Goal: Use online tool/utility: Use online tool/utility

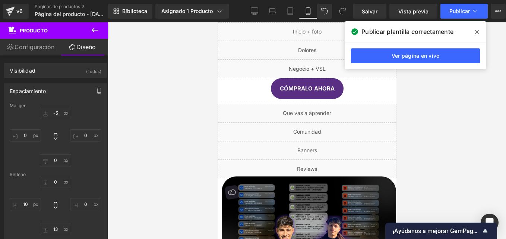
scroll to position [1520, 0]
click at [477, 32] on icon at bounding box center [477, 32] width 4 height 4
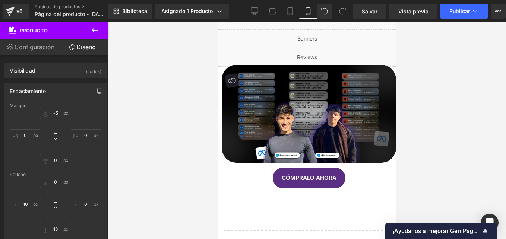
scroll to position [0, 0]
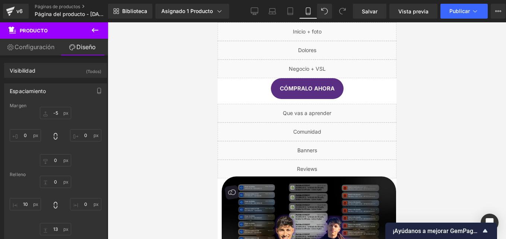
click at [94, 28] on icon at bounding box center [95, 30] width 9 height 9
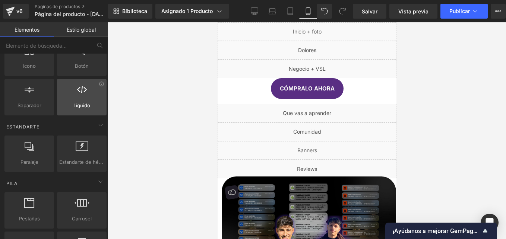
scroll to position [37, 0]
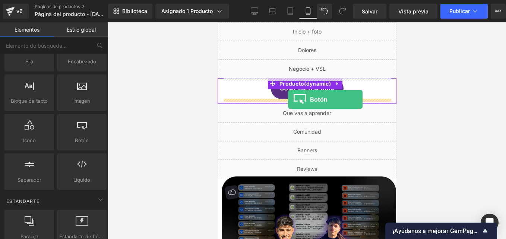
drag, startPoint x: 295, startPoint y: 159, endPoint x: 288, endPoint y: 99, distance: 59.8
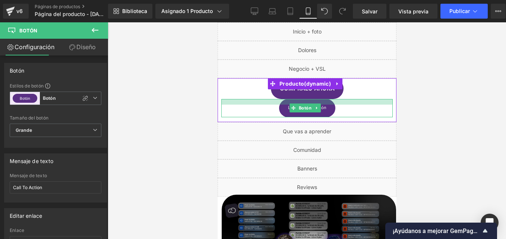
drag, startPoint x: 302, startPoint y: 99, endPoint x: 392, endPoint y: 108, distance: 90.9
click at [301, 99] on div at bounding box center [306, 102] width 171 height 6
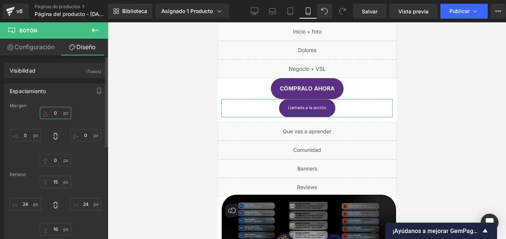
click at [54, 113] on input "0" at bounding box center [55, 113] width 31 height 12
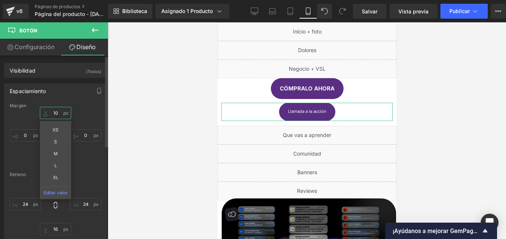
type input "10"
click at [81, 108] on div "Margen 10 10 XS S M L XL Editar valor 0px 0 0px 0 0px 0 Relleno 15px 15 24px 24…" at bounding box center [55, 172] width 102 height 138
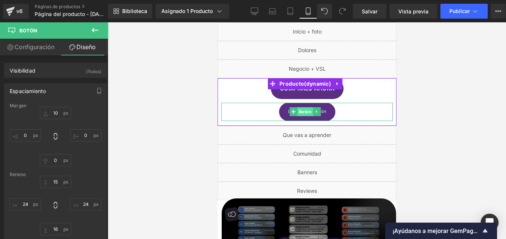
click at [307, 111] on span "Botón" at bounding box center [305, 111] width 16 height 9
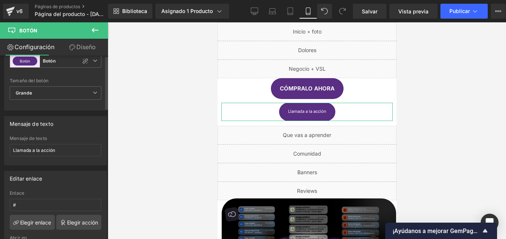
scroll to position [0, 0]
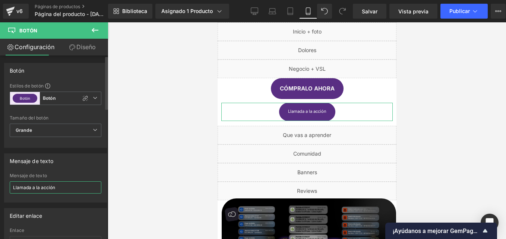
drag, startPoint x: 67, startPoint y: 192, endPoint x: 0, endPoint y: 186, distance: 67.0
click at [0, 187] on html "Button Está previsualizando cómo el ajuste preestablecido en vivo 0 cambiará el…" at bounding box center [253, 119] width 506 height 239
type input "A"
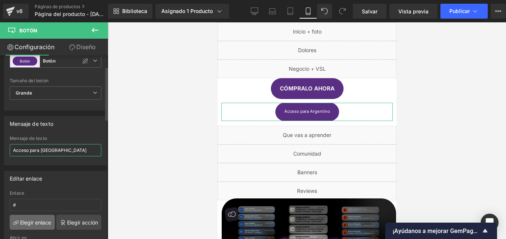
scroll to position [75, 0]
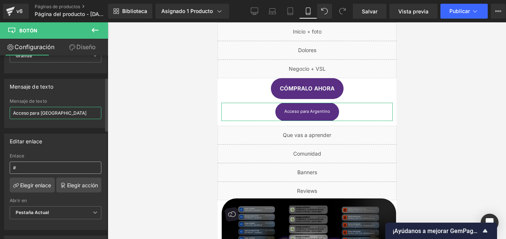
type input "Acceso para [GEOGRAPHIC_DATA]"
click at [48, 168] on input "#" at bounding box center [56, 168] width 92 height 12
drag, startPoint x: 42, startPoint y: 170, endPoint x: 0, endPoint y: 173, distance: 41.5
click at [0, 173] on html "Button Está previsualizando cómo el ajuste preestablecido en vivo 0 cambiará el…" at bounding box center [253, 119] width 506 height 239
paste input "[URL][DOMAIN_NAME]"
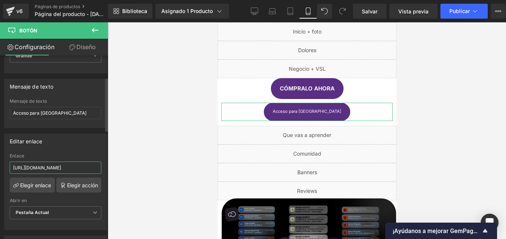
type input "[URL][DOMAIN_NAME]"
click at [62, 149] on div "Editar enlace [URL][DOMAIN_NAME] Enlace [URL][DOMAIN_NAME] Elegir enlace Elegir…" at bounding box center [55, 182] width 103 height 97
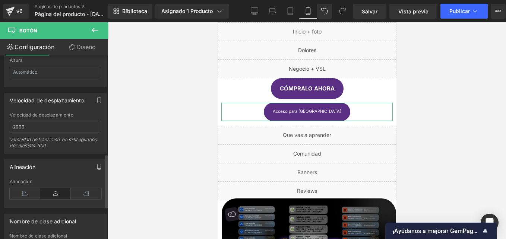
scroll to position [301, 0]
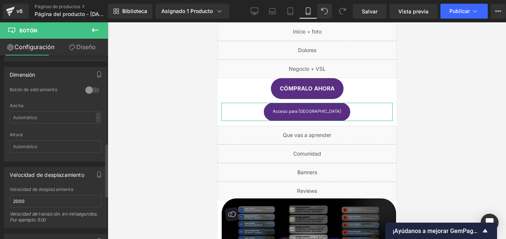
click at [57, 124] on div "Ancho - % px" at bounding box center [56, 117] width 92 height 29
click at [60, 118] on input "text" at bounding box center [56, 117] width 92 height 12
click at [48, 120] on input "text" at bounding box center [56, 117] width 92 height 12
drag, startPoint x: 4, startPoint y: 137, endPoint x: 12, endPoint y: 130, distance: 10.6
click at [4, 137] on div "Dimensión 0 Botón de estiramiento Ancho - % px Altura" at bounding box center [55, 111] width 111 height 100
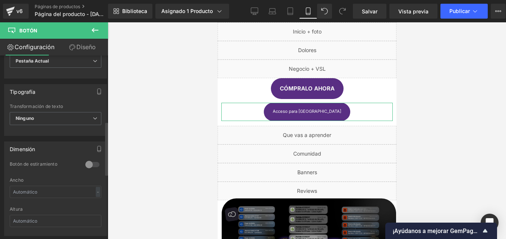
scroll to position [189, 0]
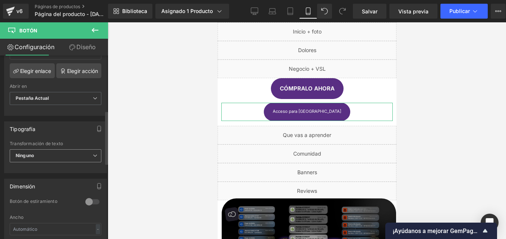
click at [45, 154] on span "Ninguno" at bounding box center [56, 155] width 92 height 13
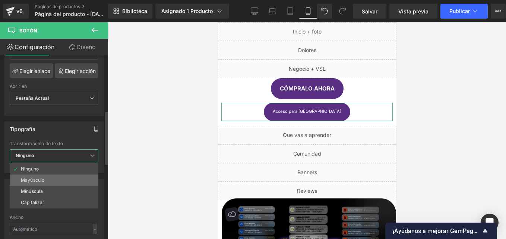
click at [49, 179] on li "Mayúsculo" at bounding box center [54, 180] width 89 height 11
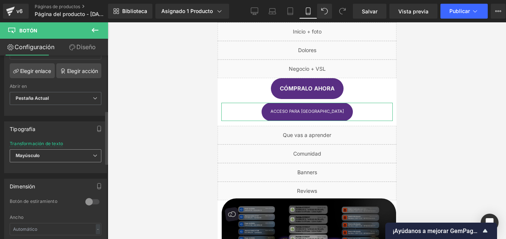
click at [64, 154] on span "Mayúsculo" at bounding box center [56, 155] width 92 height 13
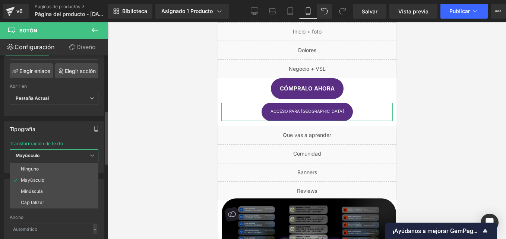
click at [66, 156] on span "Mayúsculo" at bounding box center [54, 155] width 89 height 13
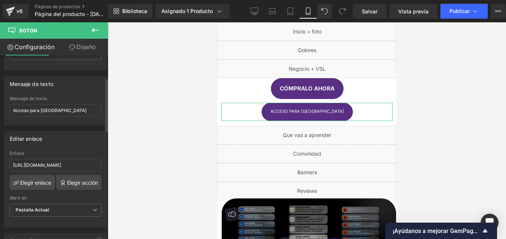
scroll to position [114, 0]
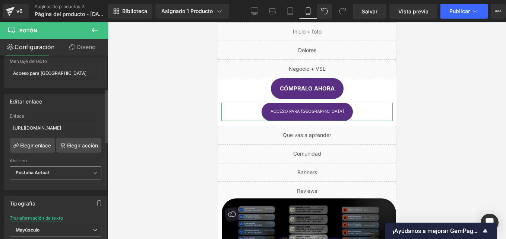
click at [61, 174] on span "Pestaña Actual" at bounding box center [56, 173] width 92 height 13
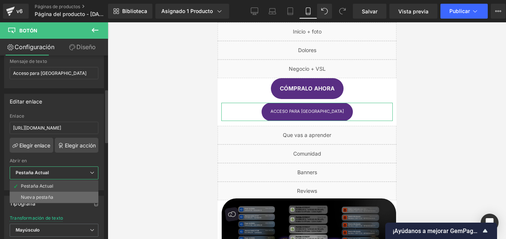
click at [56, 196] on li "Nueva pestaña" at bounding box center [54, 197] width 89 height 11
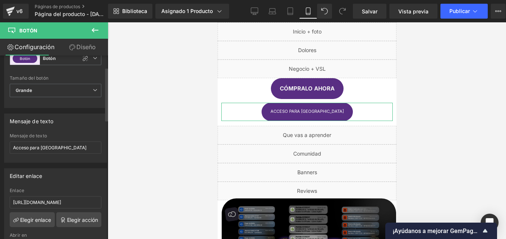
scroll to position [0, 0]
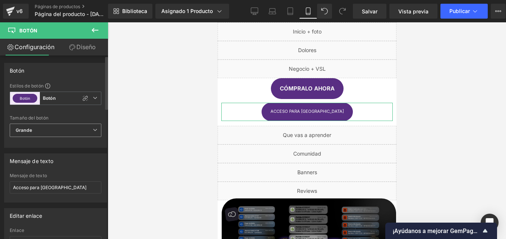
click at [61, 127] on span "Grande" at bounding box center [56, 130] width 92 height 13
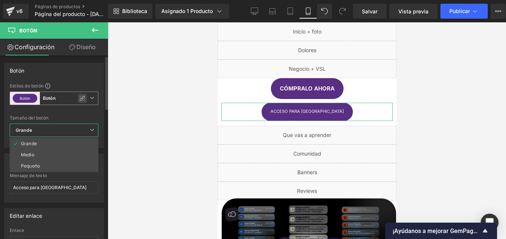
click at [82, 97] on icon at bounding box center [82, 98] width 6 height 6
click at [91, 96] on icon at bounding box center [92, 98] width 4 height 4
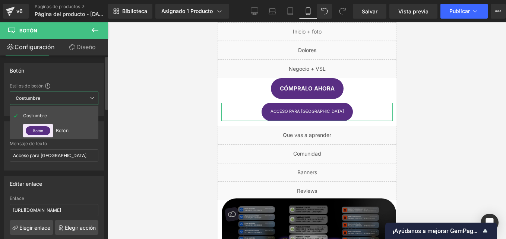
type input "Brand Color"
type input "Color 1"
type input "Color 7"
type input "Color 1"
click at [66, 113] on li "Costumbre" at bounding box center [54, 115] width 89 height 13
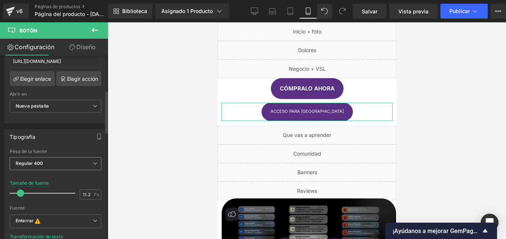
scroll to position [186, 0]
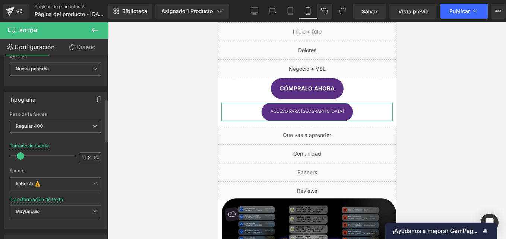
click at [72, 127] on span "Regular 400" at bounding box center [56, 126] width 92 height 13
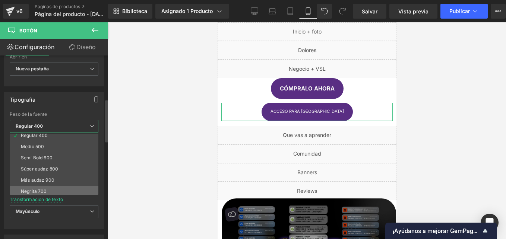
scroll to position [62, 0]
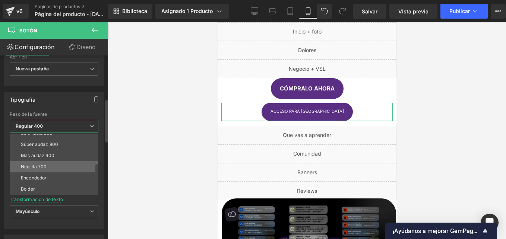
click at [45, 168] on div "Negrita 700" at bounding box center [34, 166] width 26 height 5
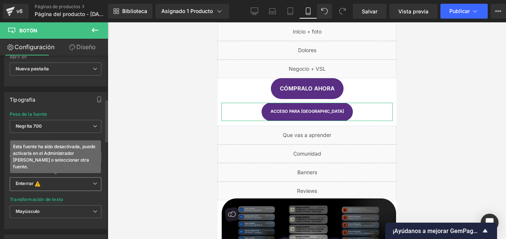
click at [47, 186] on b "Enterrar Esta fuente ha sido desactivada, puede activarla en el Administrador […" at bounding box center [54, 184] width 77 height 7
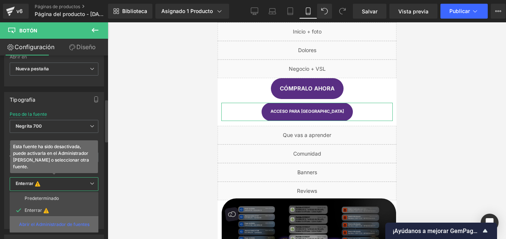
click at [49, 221] on p "Abrir el Administrador de fuentes" at bounding box center [54, 224] width 70 height 7
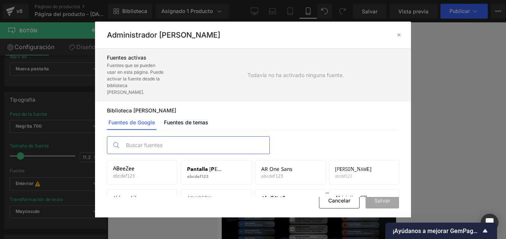
click at [158, 137] on input "text" at bounding box center [195, 145] width 147 height 17
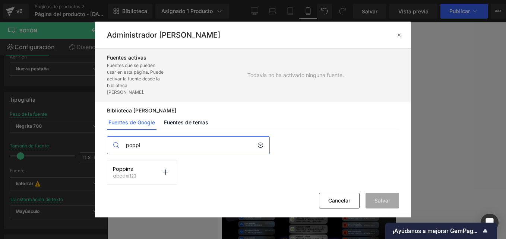
type input "poppi"
click at [136, 167] on div "Poppins abcdef123 Activate font" at bounding box center [142, 172] width 58 height 13
click at [164, 170] on icon at bounding box center [165, 173] width 6 height 6
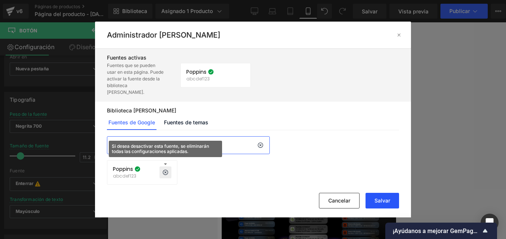
click at [373, 201] on button "Salvar" at bounding box center [383, 201] width 34 height 16
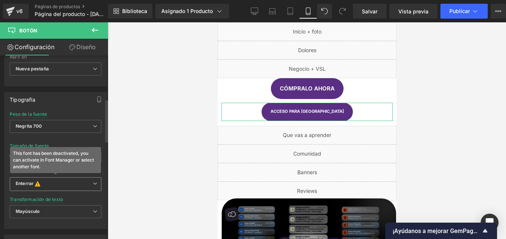
click at [53, 182] on b "Enterrar This font has been deactivated, you can activate in Font Manager or se…" at bounding box center [54, 184] width 77 height 7
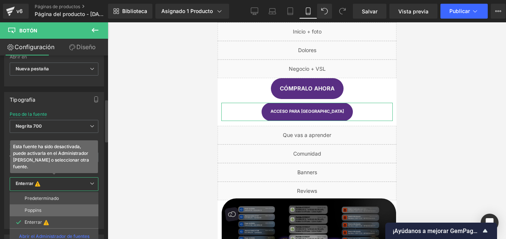
click at [47, 209] on li "Poppins" at bounding box center [54, 211] width 89 height 12
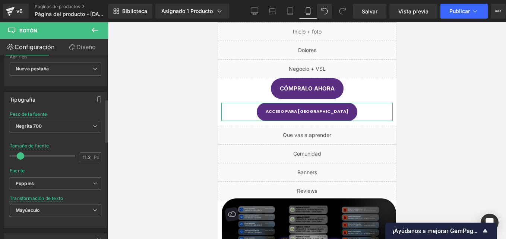
scroll to position [224, 0]
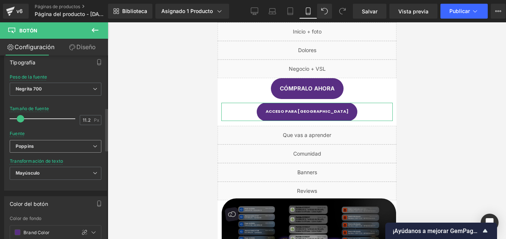
click at [79, 149] on b "Poppins" at bounding box center [54, 146] width 77 height 6
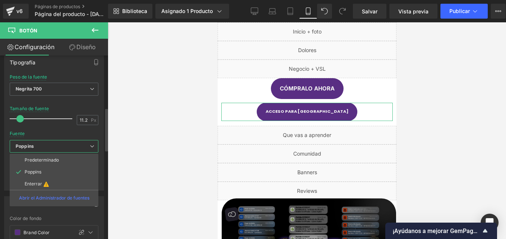
click at [75, 147] on b "Poppins" at bounding box center [53, 146] width 74 height 6
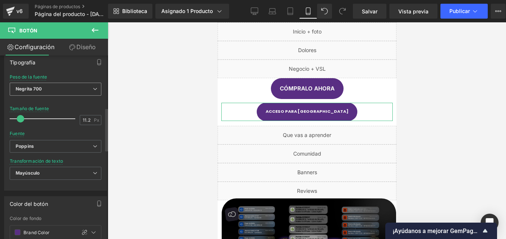
click at [72, 96] on div "Negrita 700 [PERSON_NAME] 100 Semi [PERSON_NAME] 200 Ligero 300 Regular 400 Med…" at bounding box center [56, 91] width 92 height 17
click at [63, 89] on span "Negrita 700" at bounding box center [56, 89] width 92 height 13
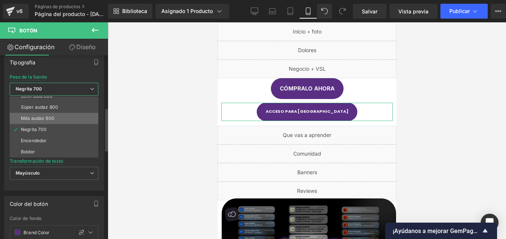
click at [48, 116] on div "Más audaz 900" at bounding box center [38, 118] width 34 height 5
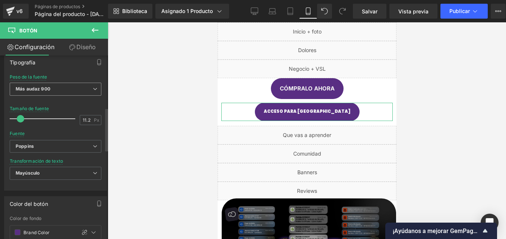
click at [67, 88] on span "Más audaz 900" at bounding box center [56, 89] width 92 height 13
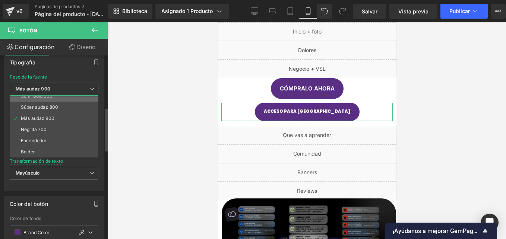
click at [53, 98] on li "Semi Bold 600" at bounding box center [56, 96] width 92 height 11
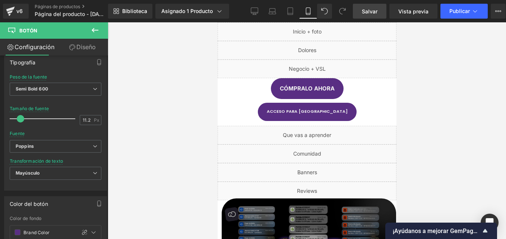
click at [367, 10] on span "Salvar" at bounding box center [370, 11] width 16 height 8
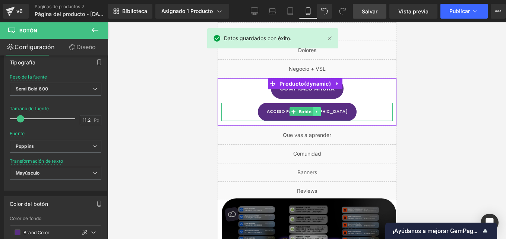
click at [316, 114] on link at bounding box center [317, 111] width 8 height 9
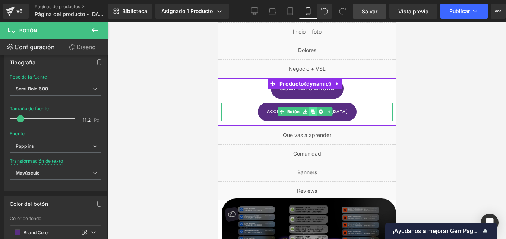
click at [313, 112] on icon at bounding box center [312, 112] width 4 height 4
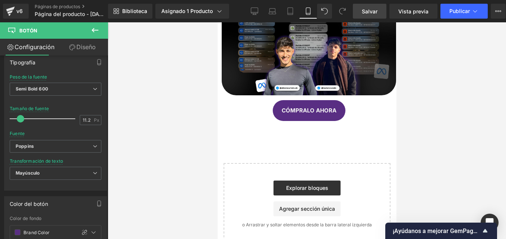
scroll to position [239, 0]
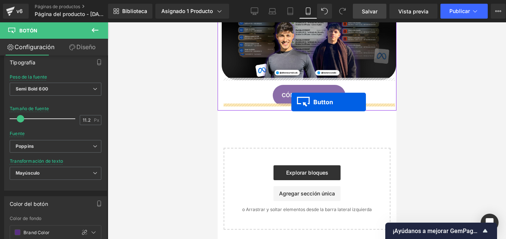
drag, startPoint x: 294, startPoint y: 134, endPoint x: 291, endPoint y: 102, distance: 31.8
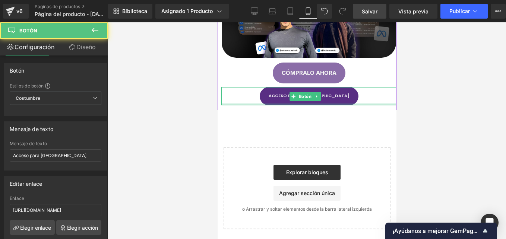
scroll to position [216, 0]
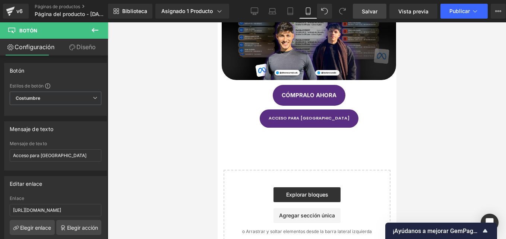
click at [374, 11] on span "Salvar" at bounding box center [370, 11] width 16 height 8
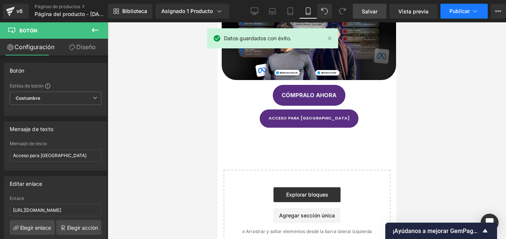
click at [472, 17] on button "Publicar" at bounding box center [463, 11] width 47 height 15
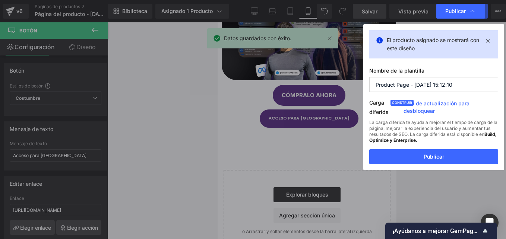
click at [408, 156] on button "Publicar" at bounding box center [433, 156] width 129 height 15
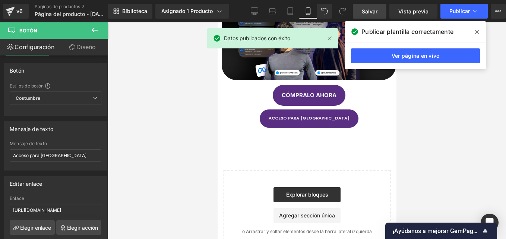
click at [480, 33] on span at bounding box center [477, 32] width 12 height 12
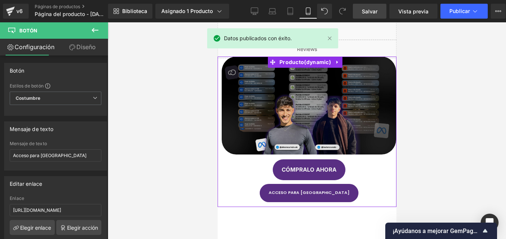
scroll to position [0, 0]
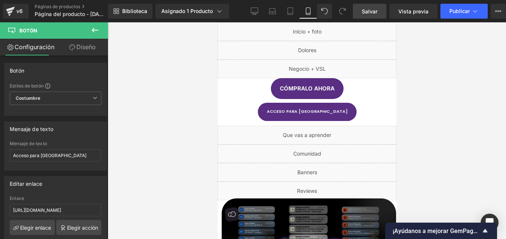
click at [96, 30] on icon at bounding box center [95, 30] width 7 height 4
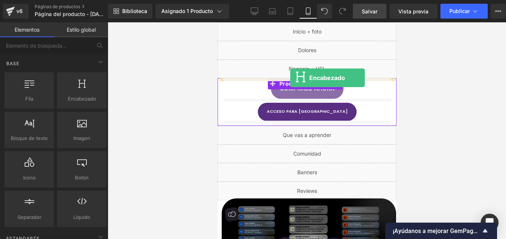
drag, startPoint x: 298, startPoint y: 110, endPoint x: 288, endPoint y: 79, distance: 31.8
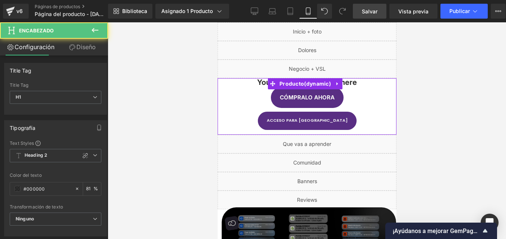
click at [263, 83] on h1 "Your heading text goes here" at bounding box center [306, 82] width 171 height 9
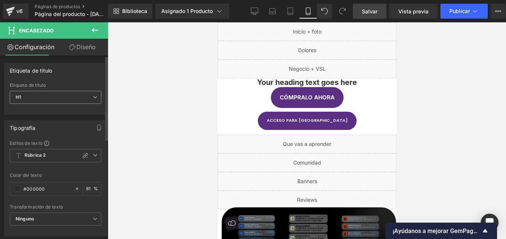
click at [57, 97] on span "H1" at bounding box center [56, 97] width 92 height 13
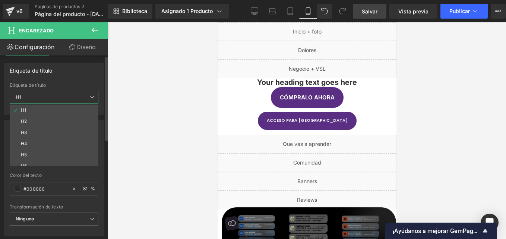
click at [48, 94] on span "H1" at bounding box center [54, 97] width 89 height 13
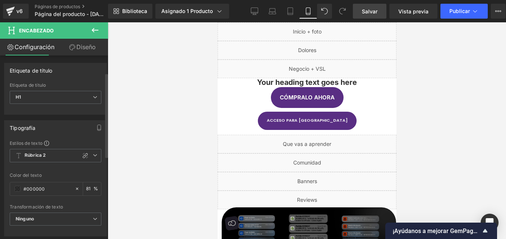
scroll to position [37, 0]
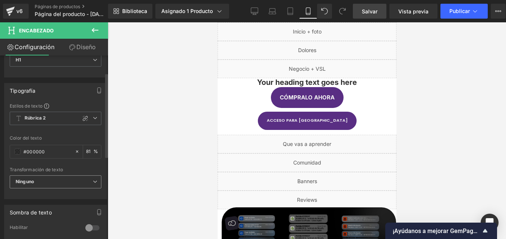
click at [54, 185] on span "Ninguno" at bounding box center [56, 181] width 92 height 13
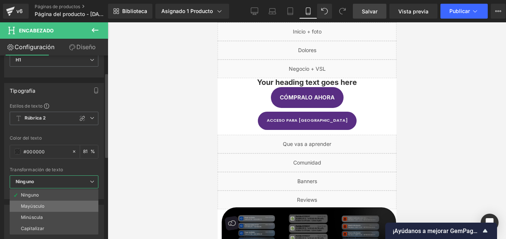
click at [47, 205] on li "Mayúsculo" at bounding box center [54, 206] width 89 height 11
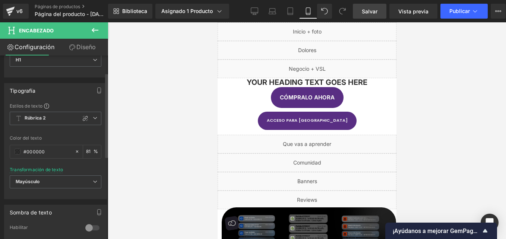
click at [100, 118] on div "Estilos de texto Custom Heading 1 Heading 2 Heading 3 Heading 4 Heading 5 Headi…" at bounding box center [55, 151] width 102 height 96
click at [93, 116] on icon at bounding box center [95, 118] width 4 height 4
click at [69, 110] on div "Estilos de texto Custom Heading 1 Heading 2 Heading 3 Heading 4 Heading 5 Headi…" at bounding box center [55, 151] width 102 height 96
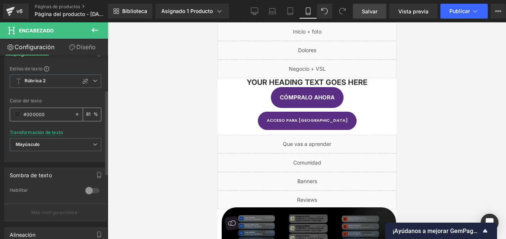
scroll to position [0, 0]
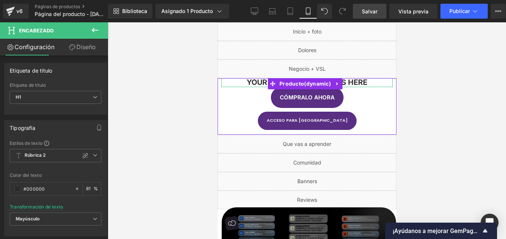
click at [259, 84] on h1 "Your heading text goes here" at bounding box center [306, 82] width 171 height 9
click at [260, 84] on h1 "Your heading text goes here" at bounding box center [306, 82] width 171 height 9
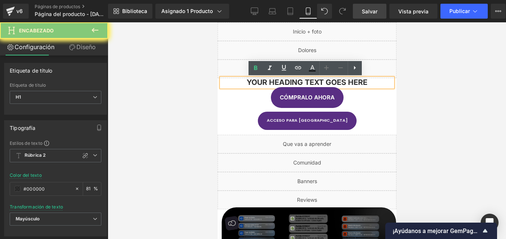
click at [363, 84] on h1 "Your heading text goes here" at bounding box center [306, 82] width 171 height 9
click at [291, 80] on h1 "Your heading text goes here" at bounding box center [306, 82] width 171 height 9
click at [371, 83] on h1 "Your heading text goes here" at bounding box center [306, 82] width 171 height 9
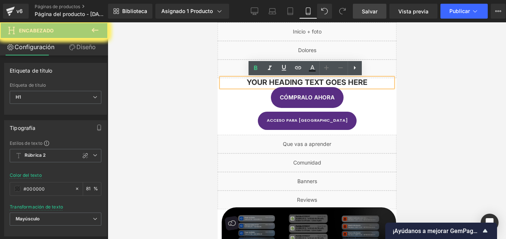
drag, startPoint x: 250, startPoint y: 83, endPoint x: 235, endPoint y: 79, distance: 14.6
click at [235, 79] on h1 "Your heading text goes here" at bounding box center [306, 82] width 171 height 9
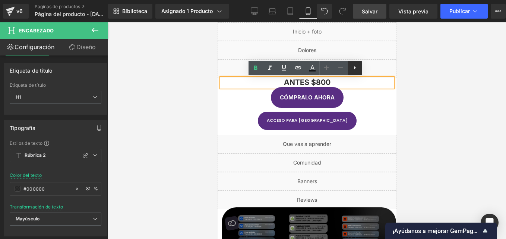
click at [354, 66] on icon at bounding box center [354, 67] width 9 height 9
click at [367, 67] on icon at bounding box center [368, 67] width 9 height 9
click at [327, 80] on h1 "ANTES $800" at bounding box center [306, 82] width 171 height 9
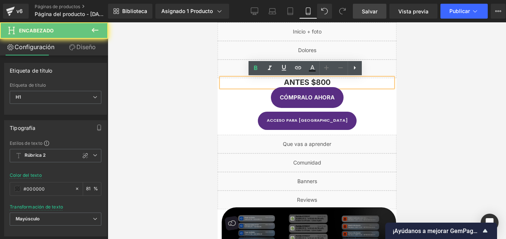
click at [309, 82] on h1 "ANTES $800" at bounding box center [306, 82] width 171 height 9
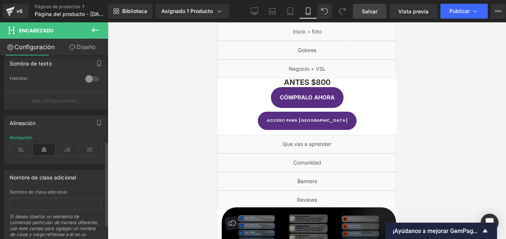
scroll to position [217, 0]
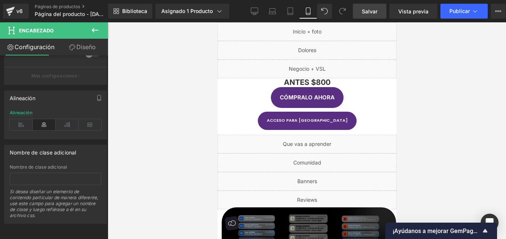
click at [217, 22] on div at bounding box center [217, 22] width 0 height 0
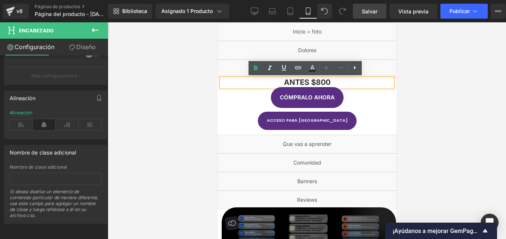
click at [349, 82] on h1 "ANTES $800" at bounding box center [306, 82] width 171 height 9
click at [338, 85] on h1 "ANTES $800" at bounding box center [306, 82] width 171 height 9
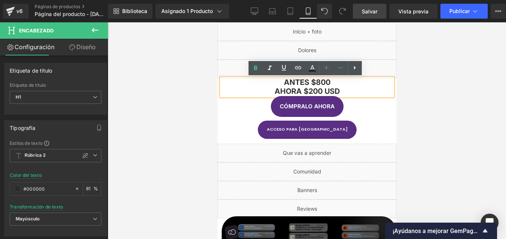
click at [332, 81] on h1 "ANTES $800 ahora $200 usd" at bounding box center [306, 87] width 171 height 18
click at [316, 80] on h1 "ANTES $800 ahora $200 usd" at bounding box center [306, 87] width 171 height 18
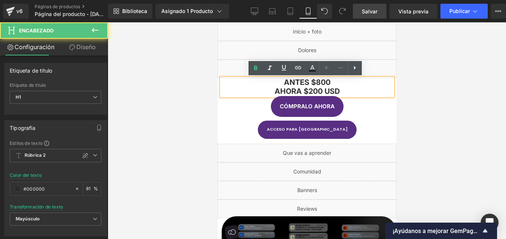
click at [331, 82] on h1 "ANTES $800 ahora $200 usd" at bounding box center [306, 87] width 171 height 18
drag, startPoint x: 335, startPoint y: 91, endPoint x: 274, endPoint y: 91, distance: 60.7
click at [273, 91] on h1 "ANTES $800 ahora $200 usd" at bounding box center [306, 87] width 171 height 18
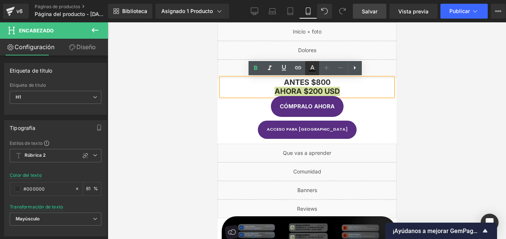
click at [310, 69] on icon at bounding box center [312, 68] width 9 height 9
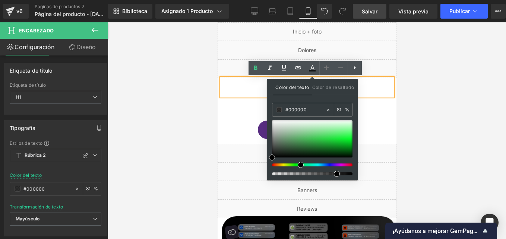
click at [298, 165] on div at bounding box center [309, 165] width 80 height 3
click at [295, 165] on div at bounding box center [309, 165] width 80 height 3
click at [347, 143] on div at bounding box center [312, 138] width 80 height 37
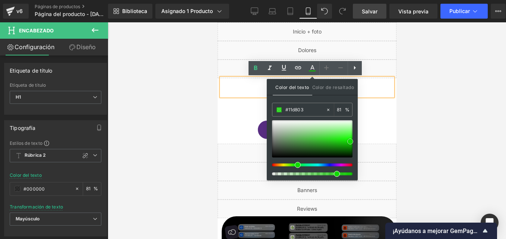
click at [350, 139] on span at bounding box center [350, 142] width 6 height 6
drag, startPoint x: 369, startPoint y: 88, endPoint x: 329, endPoint y: 89, distance: 40.3
click at [369, 88] on h1 "ANTES $800 ahora $200 usd" at bounding box center [306, 87] width 171 height 18
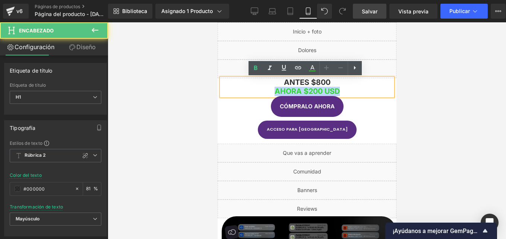
click at [310, 83] on h1 "ANTES $800 ahora $200 usd" at bounding box center [306, 87] width 171 height 18
click at [329, 82] on h1 "ANTES $800 ahora $200 usd" at bounding box center [306, 87] width 171 height 18
click at [324, 83] on h1 "ANTES $800 ahora $200 usd" at bounding box center [306, 87] width 171 height 18
click at [283, 81] on h1 "ANTES $800 ahora $200 usd" at bounding box center [306, 87] width 171 height 18
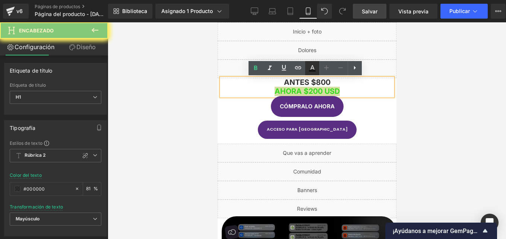
click at [312, 69] on icon at bounding box center [312, 68] width 9 height 9
type input "#000000"
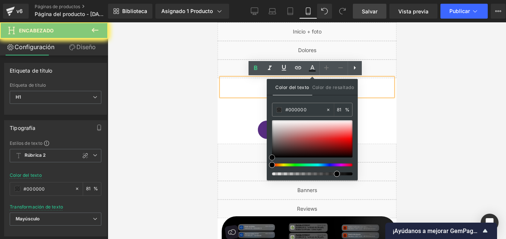
click at [349, 142] on div at bounding box center [312, 138] width 80 height 37
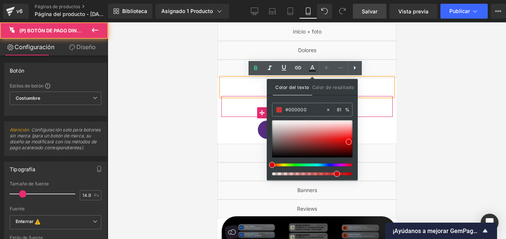
click at [370, 100] on div "Cómpralo ahora" at bounding box center [306, 106] width 171 height 21
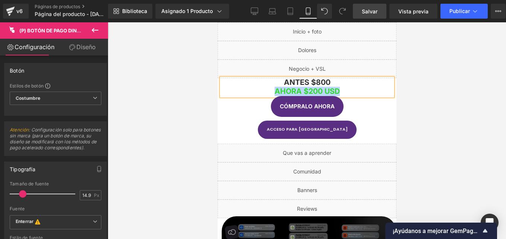
click at [320, 88] on span "ahora $200 usd" at bounding box center [306, 91] width 65 height 9
click at [320, 80] on h1 "ANTES $800 ahora $200 usd" at bounding box center [306, 87] width 171 height 18
click at [310, 79] on h1 "ANTES $800 ahora $200 usd" at bounding box center [306, 87] width 171 height 18
click at [327, 80] on h1 "ANTES $800 ahora $200 usd" at bounding box center [306, 87] width 171 height 18
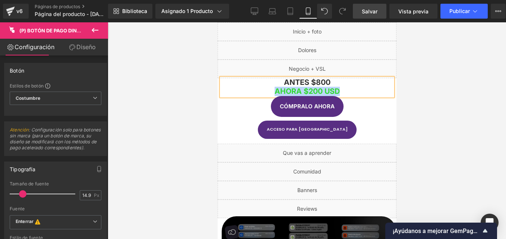
click at [289, 83] on h1 "ANTES $800 ahora $200 usd" at bounding box center [306, 87] width 171 height 18
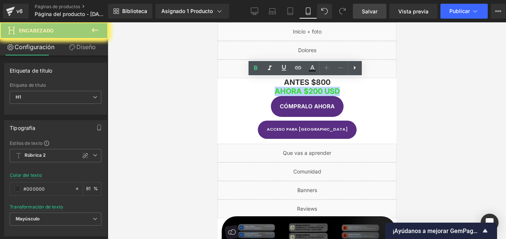
click at [280, 84] on div "ANTES $800 ahora $200 usd Encabezado Cómpralo ahora (P) Botón de pago dinámico …" at bounding box center [306, 111] width 179 height 66
click at [323, 82] on span "Producto" at bounding box center [305, 83] width 44 height 9
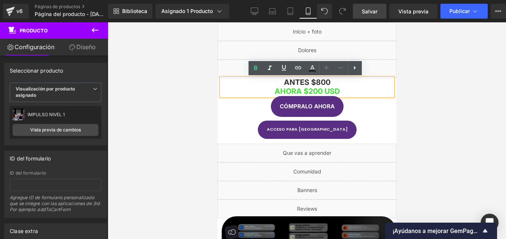
drag, startPoint x: 285, startPoint y: 84, endPoint x: 324, endPoint y: 86, distance: 38.8
click at [326, 82] on h1 "ANTES $800 ahora $200 usd" at bounding box center [306, 87] width 171 height 18
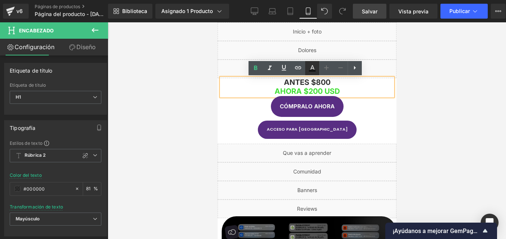
click at [311, 67] on icon at bounding box center [312, 67] width 4 height 4
type input "81"
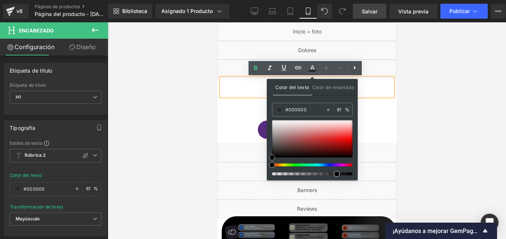
type input "#f80b0b"
click at [348, 139] on div at bounding box center [312, 138] width 80 height 37
click at [348, 139] on span at bounding box center [348, 139] width 6 height 6
type input "97"
drag, startPoint x: 341, startPoint y: 174, endPoint x: 347, endPoint y: 174, distance: 6.0
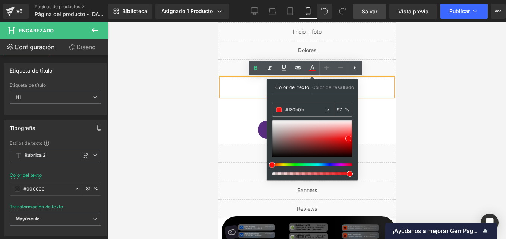
click at [347, 174] on div at bounding box center [309, 174] width 80 height 3
click at [239, 86] on h1 "ANTES $800 ahora $200 usd" at bounding box center [306, 87] width 171 height 18
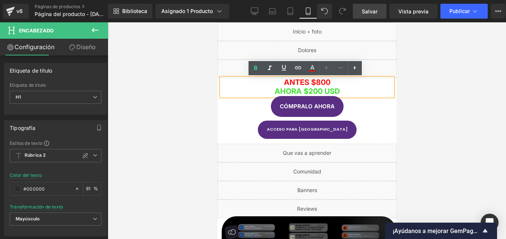
click at [353, 86] on h1 "ANTES $800 ahora $200 usd" at bounding box center [306, 87] width 171 height 18
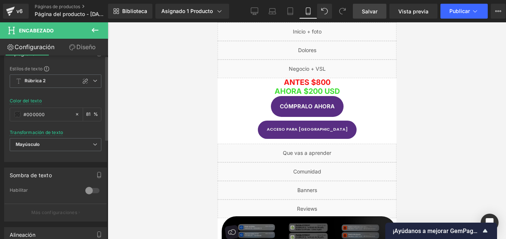
scroll to position [0, 0]
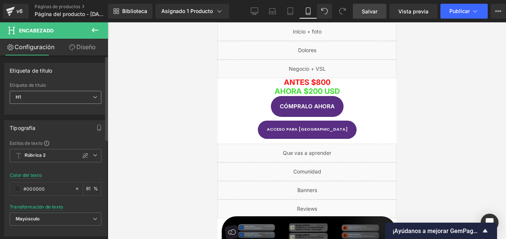
click at [80, 98] on span "H1" at bounding box center [56, 97] width 92 height 13
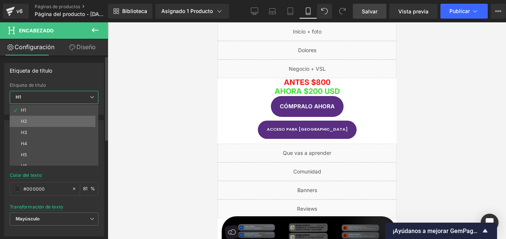
click at [42, 117] on li "H2" at bounding box center [56, 121] width 92 height 11
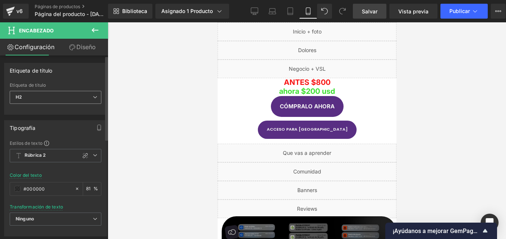
click at [79, 93] on span "H2" at bounding box center [56, 97] width 92 height 13
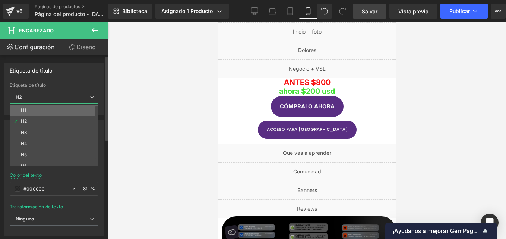
click at [56, 111] on li "H1" at bounding box center [56, 110] width 92 height 11
type input "81"
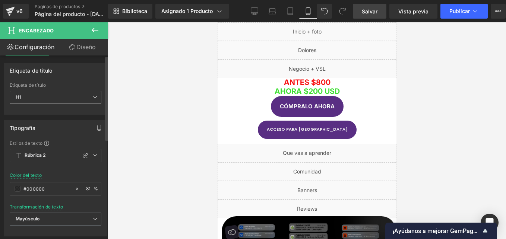
click at [58, 98] on span "H1" at bounding box center [56, 97] width 92 height 13
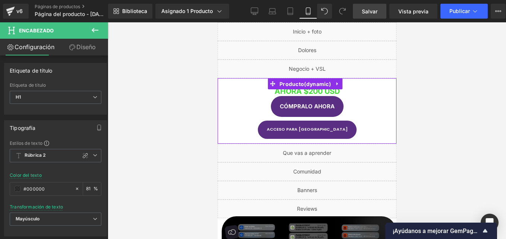
click at [327, 80] on span "Producto" at bounding box center [304, 84] width 55 height 11
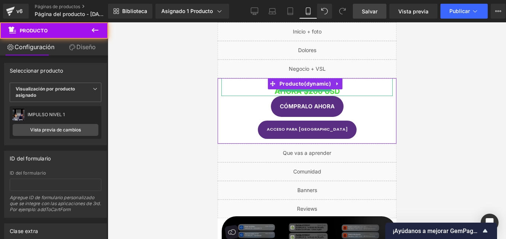
click at [347, 86] on h1 "ANTES $800 ahora $200 usd" at bounding box center [306, 87] width 171 height 18
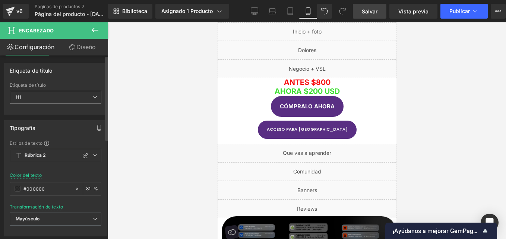
click at [70, 95] on span "H1" at bounding box center [56, 97] width 92 height 13
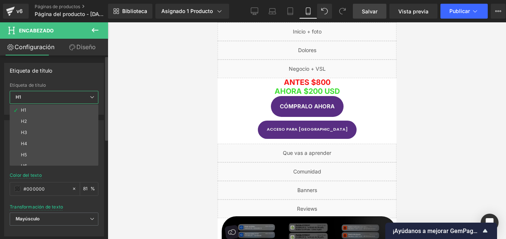
click at [54, 120] on li "H2" at bounding box center [56, 121] width 92 height 11
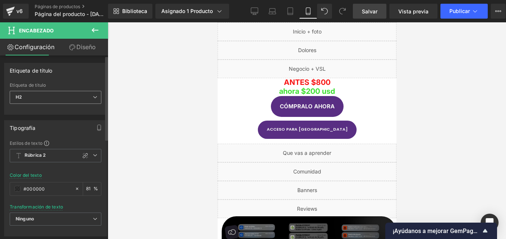
click at [58, 102] on span "H2" at bounding box center [56, 97] width 92 height 13
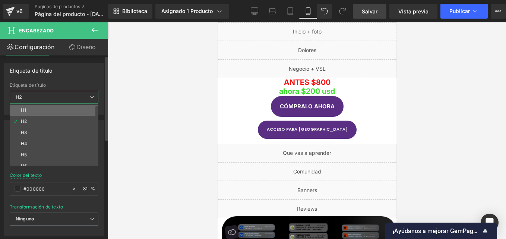
click at [50, 111] on li "H1" at bounding box center [56, 110] width 92 height 11
type input "81"
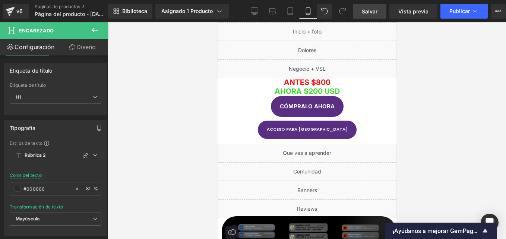
click at [300, 82] on span "Producto" at bounding box center [305, 83] width 44 height 9
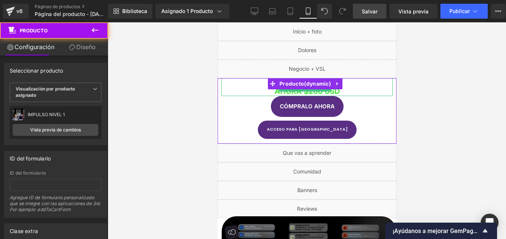
click at [356, 86] on h1 "ANTES $800 ahora $200 usd" at bounding box center [306, 87] width 171 height 18
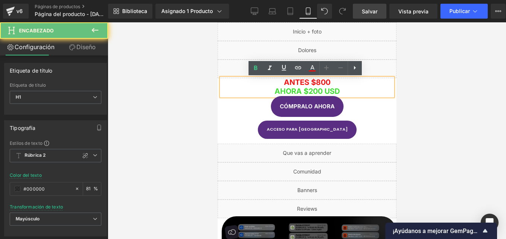
click at [340, 90] on h1 "ANTES $800 ahora $200 usd" at bounding box center [306, 87] width 171 height 18
click at [282, 82] on h1 "ANTES $800 ahora $200 usd" at bounding box center [306, 87] width 171 height 18
click at [63, 95] on span "H1" at bounding box center [56, 97] width 92 height 13
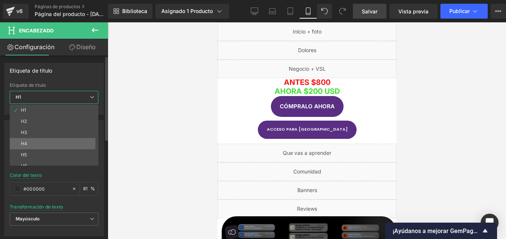
click at [27, 141] on div "H4" at bounding box center [24, 143] width 6 height 5
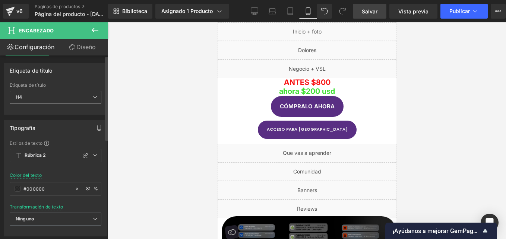
click at [34, 98] on span "H4" at bounding box center [56, 97] width 92 height 13
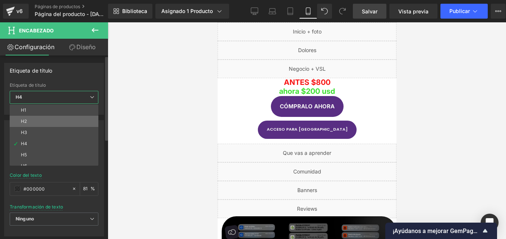
click at [32, 125] on li "H2" at bounding box center [56, 121] width 92 height 11
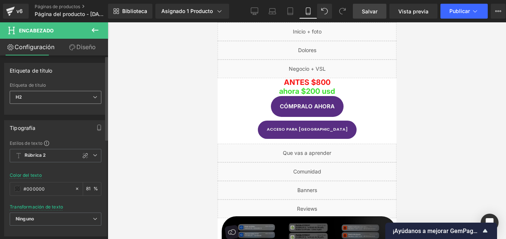
click at [50, 96] on span "H2" at bounding box center [56, 97] width 92 height 13
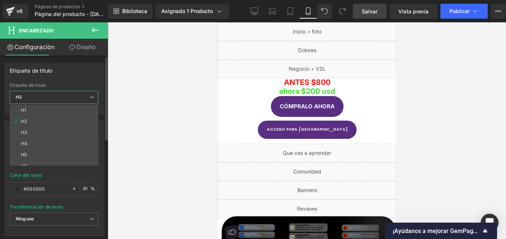
click at [32, 107] on li "H1" at bounding box center [56, 110] width 92 height 11
type input "81"
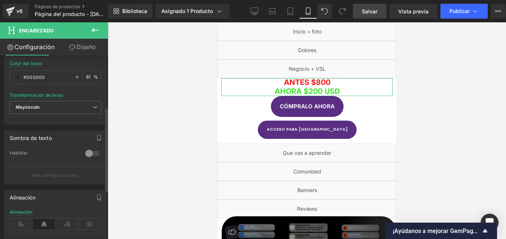
scroll to position [112, 0]
click at [51, 170] on button "Más configuraciones" at bounding box center [55, 176] width 102 height 18
click at [48, 174] on p "Más configuraciones" at bounding box center [54, 175] width 46 height 7
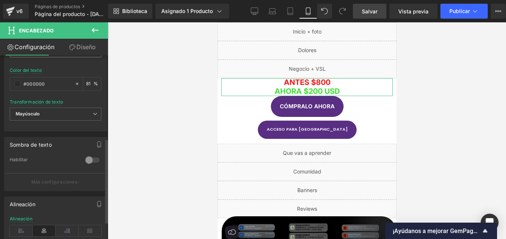
scroll to position [0, 0]
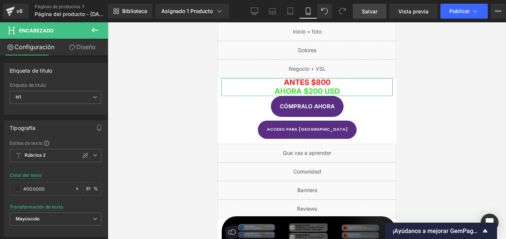
click at [35, 46] on font "Configuración" at bounding box center [35, 46] width 40 height 7
click at [92, 28] on icon at bounding box center [95, 30] width 9 height 9
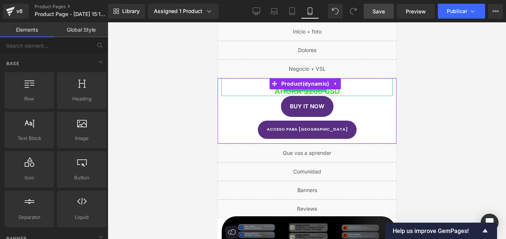
click at [317, 93] on span "ahora $200 usd" at bounding box center [306, 91] width 65 height 9
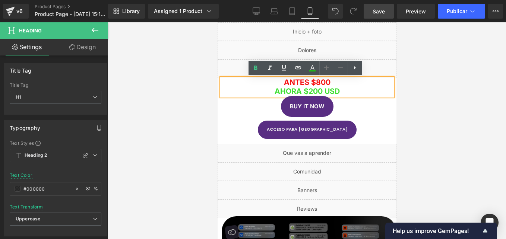
click at [297, 80] on span "ANTES $800" at bounding box center [307, 82] width 47 height 9
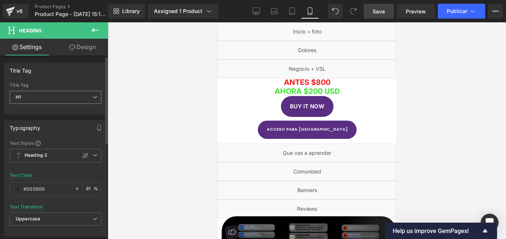
click at [82, 99] on span "H1" at bounding box center [56, 97] width 92 height 13
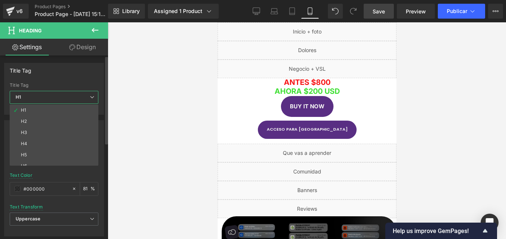
click at [82, 99] on span "H1" at bounding box center [54, 97] width 89 height 13
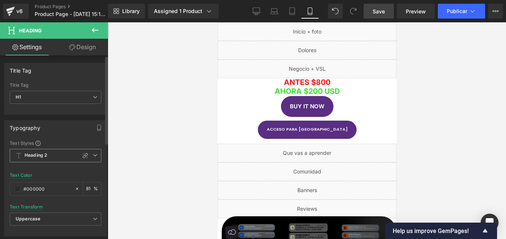
click at [96, 164] on div "Heading 2 Custom Heading 1 Heading 2 Heading 3 Heading 4 Heading 5 Heading 6" at bounding box center [56, 157] width 92 height 17
click at [95, 157] on span "Heading 2" at bounding box center [56, 155] width 92 height 13
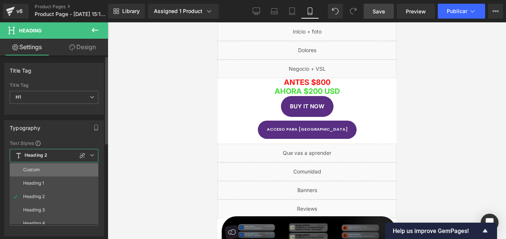
click at [61, 167] on li "Custom" at bounding box center [56, 169] width 92 height 13
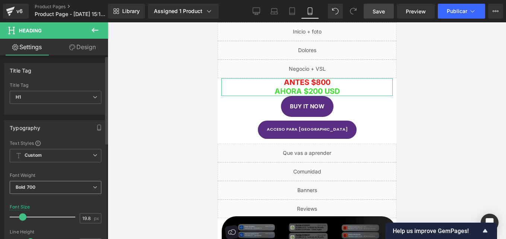
click at [51, 192] on span "Bold 700" at bounding box center [56, 187] width 92 height 13
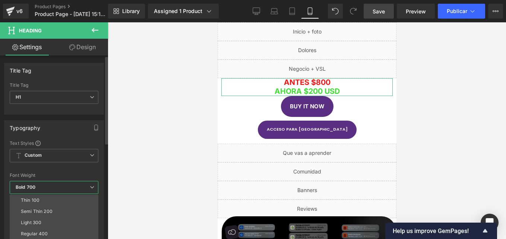
click at [51, 177] on div "Font Weight" at bounding box center [54, 175] width 89 height 5
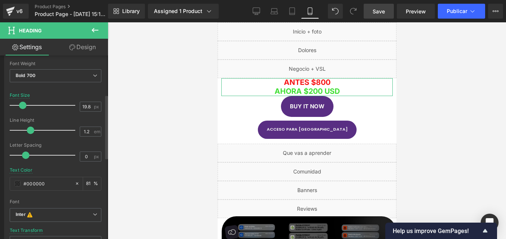
scroll to position [149, 0]
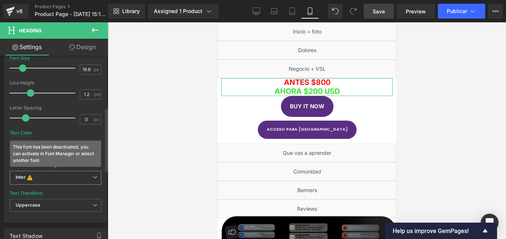
click at [42, 178] on b "Inter This font has been deactivated, you can activate in Font Manager or selec…" at bounding box center [54, 177] width 77 height 7
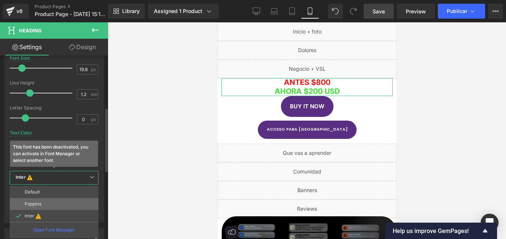
click at [44, 202] on li "Poppins" at bounding box center [54, 204] width 89 height 12
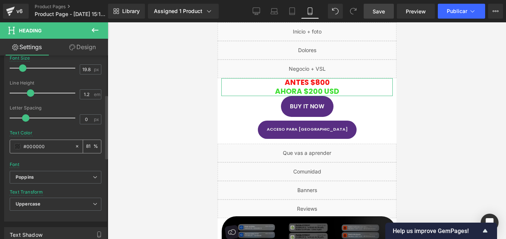
scroll to position [75, 0]
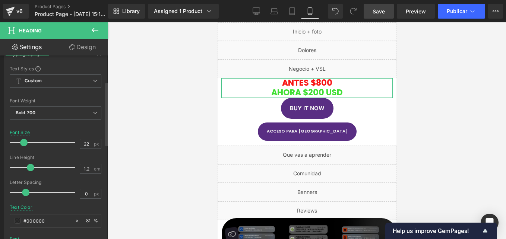
type input "23"
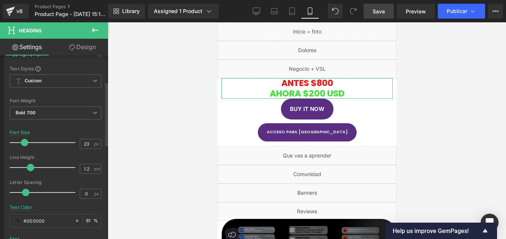
click at [21, 143] on span at bounding box center [24, 142] width 7 height 7
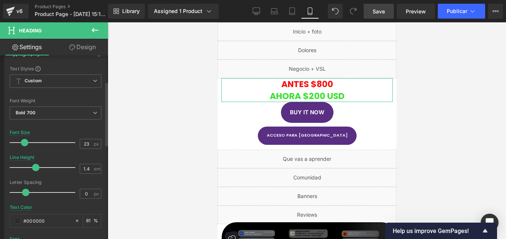
type input "1.5"
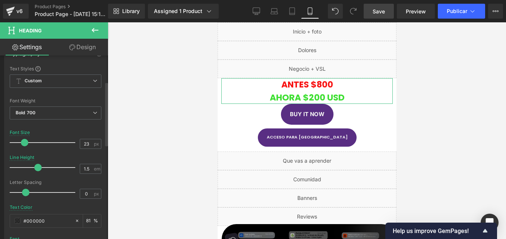
drag, startPoint x: 27, startPoint y: 167, endPoint x: 33, endPoint y: 168, distance: 6.2
click at [33, 168] on div at bounding box center [44, 167] width 62 height 15
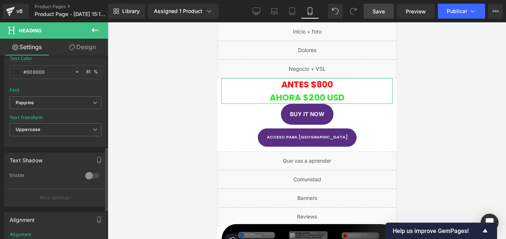
scroll to position [298, 0]
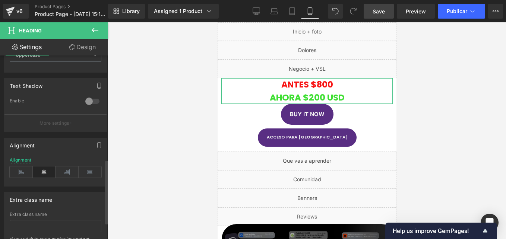
click at [88, 104] on div at bounding box center [92, 101] width 18 height 12
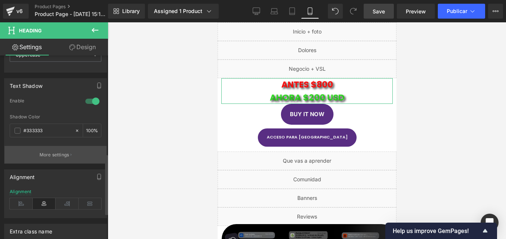
click at [75, 154] on button "More settings" at bounding box center [55, 155] width 102 height 18
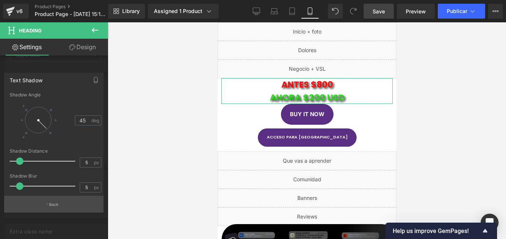
click at [63, 200] on button "Back" at bounding box center [53, 204] width 99 height 17
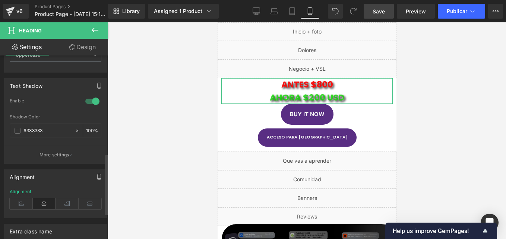
click at [89, 102] on div at bounding box center [92, 101] width 18 height 12
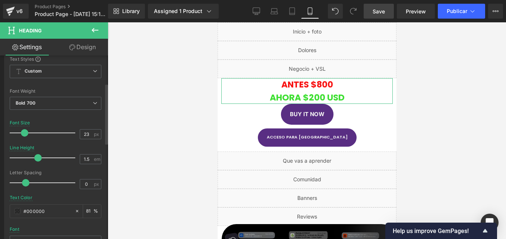
scroll to position [0, 0]
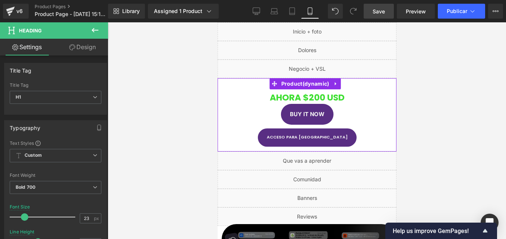
click at [351, 85] on h1 "ANTES $800 ahora $200 usd" at bounding box center [306, 91] width 171 height 26
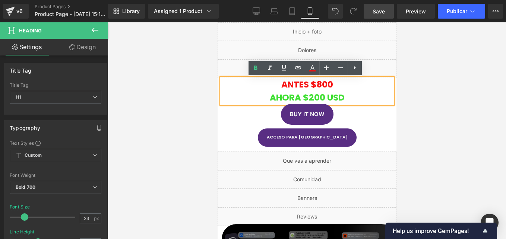
drag, startPoint x: 331, startPoint y: 86, endPoint x: 281, endPoint y: 86, distance: 49.6
click at [281, 86] on span "ANTES $800" at bounding box center [307, 85] width 52 height 12
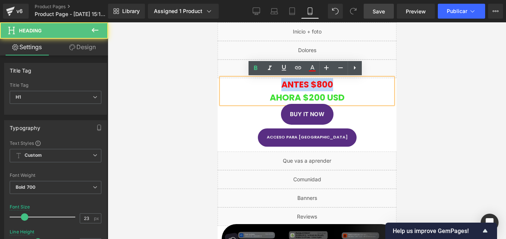
drag, startPoint x: 278, startPoint y: 84, endPoint x: 331, endPoint y: 86, distance: 52.6
click at [331, 86] on span "ANTES $800" at bounding box center [307, 85] width 52 height 12
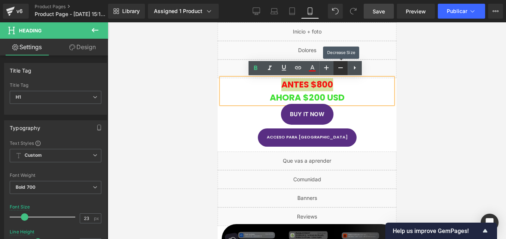
click at [346, 64] on link at bounding box center [340, 68] width 14 height 14
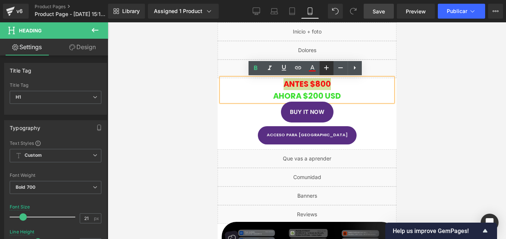
click at [327, 65] on icon at bounding box center [326, 67] width 9 height 9
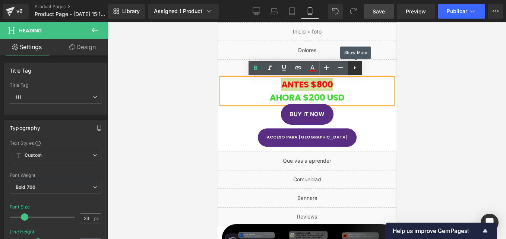
click at [356, 69] on icon at bounding box center [354, 67] width 9 height 9
click at [357, 68] on icon at bounding box center [354, 67] width 9 height 9
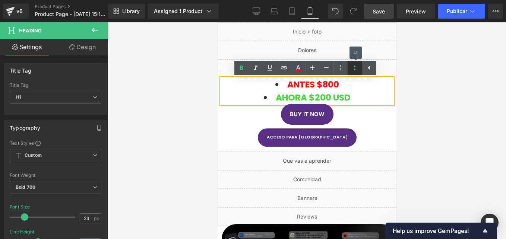
click at [357, 68] on icon at bounding box center [354, 67] width 9 height 9
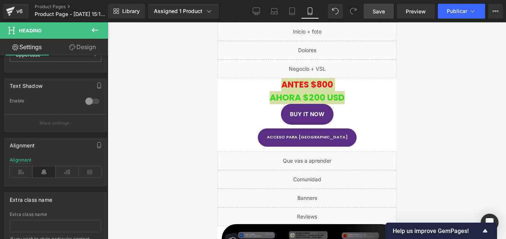
click at [173, 84] on div at bounding box center [307, 130] width 398 height 217
click at [410, 81] on div at bounding box center [307, 130] width 398 height 217
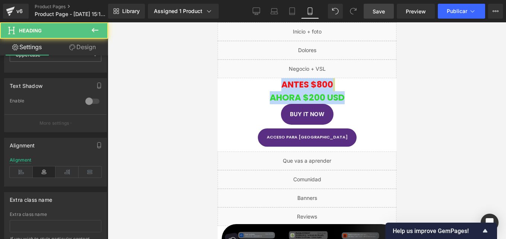
click at [354, 87] on h1 "ANTES $800 ahora $200 usd" at bounding box center [306, 91] width 171 height 26
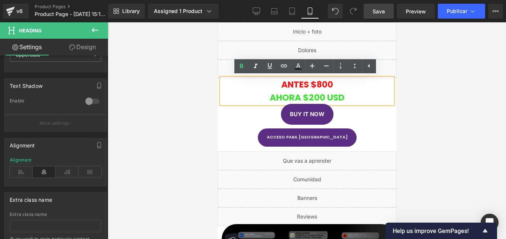
click at [377, 12] on span "Save" at bounding box center [379, 11] width 12 height 8
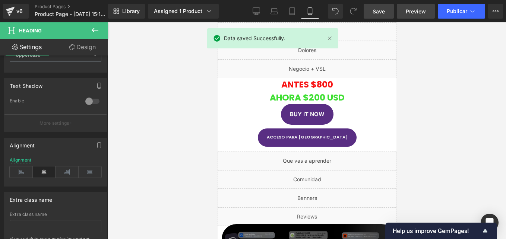
click at [421, 13] on span "Preview" at bounding box center [416, 11] width 20 height 8
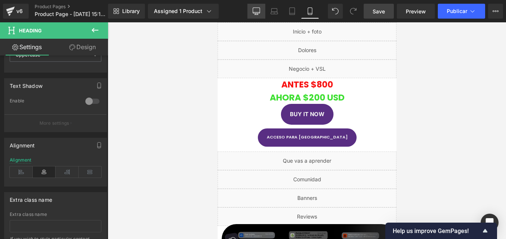
click at [256, 12] on icon at bounding box center [256, 10] width 7 height 7
type input "24.92"
type input "1.2"
type input "81"
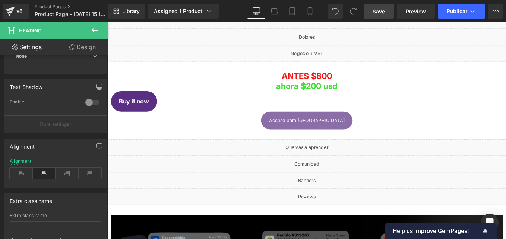
scroll to position [299, 0]
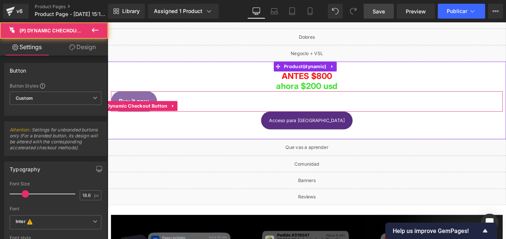
drag, startPoint x: 134, startPoint y: 110, endPoint x: 202, endPoint y: 136, distance: 72.9
click at [134, 110] on button "Buy it now" at bounding box center [137, 112] width 52 height 23
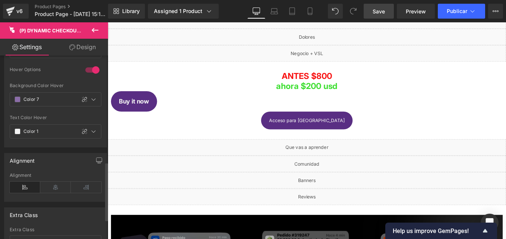
scroll to position [398, 0]
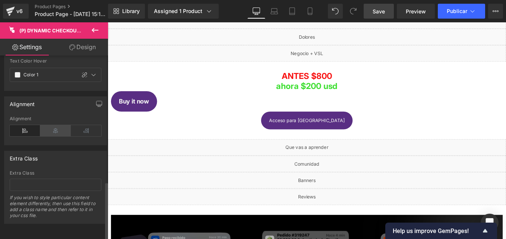
click at [53, 129] on icon at bounding box center [55, 130] width 31 height 11
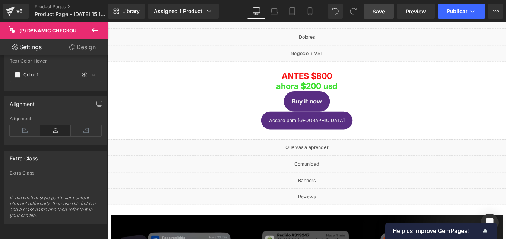
click at [376, 10] on span "Save" at bounding box center [379, 11] width 12 height 8
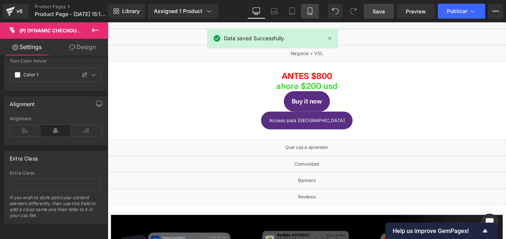
click at [306, 9] on link "Mobile" at bounding box center [310, 11] width 18 height 15
type input "14.98"
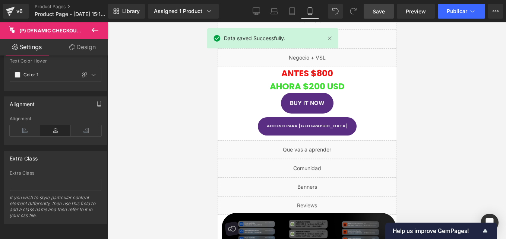
scroll to position [3, 0]
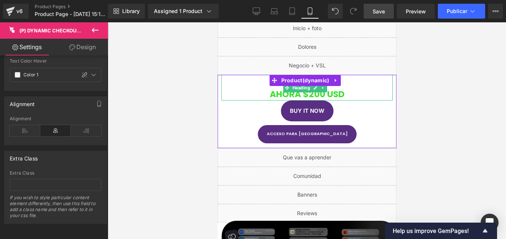
click at [265, 83] on h1 "ANTES $800 ahora $200 usd" at bounding box center [306, 88] width 171 height 26
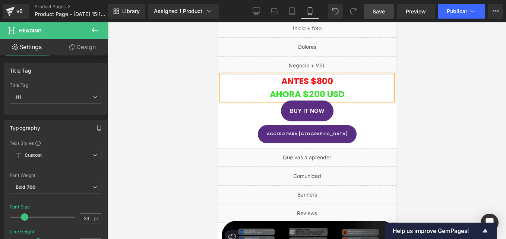
click at [189, 98] on div at bounding box center [307, 130] width 398 height 217
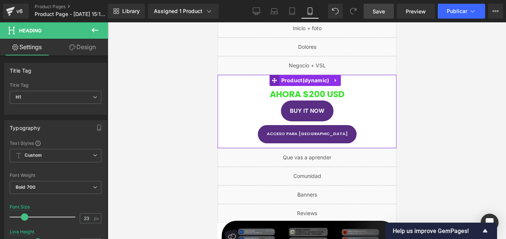
click at [277, 83] on icon at bounding box center [274, 81] width 5 height 6
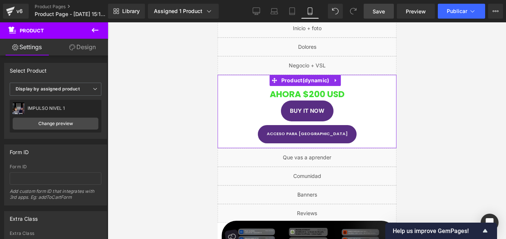
click at [84, 50] on link "Design" at bounding box center [83, 47] width 54 height 17
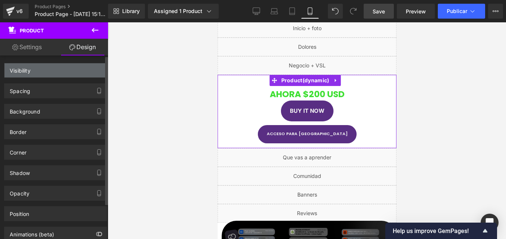
click at [58, 93] on div "Spacing" at bounding box center [55, 91] width 102 height 14
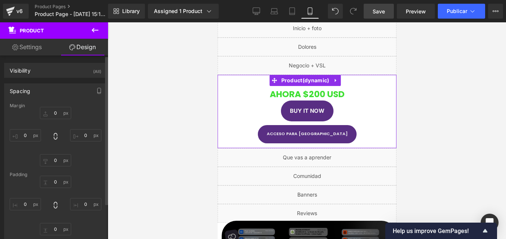
type input "0"
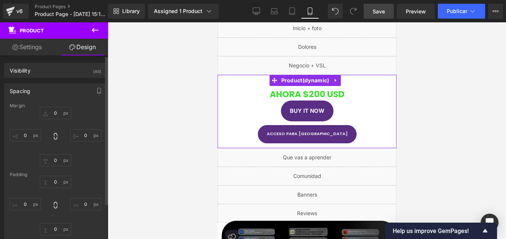
type input "10"
type input "13"
type input "10"
click at [54, 110] on input "0" at bounding box center [55, 113] width 31 height 12
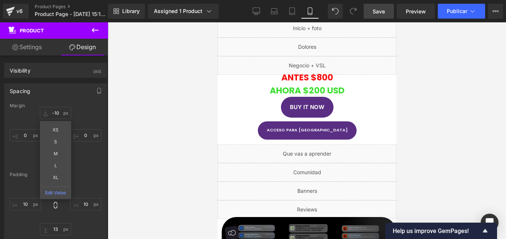
click at [383, 9] on span "Save" at bounding box center [379, 11] width 12 height 8
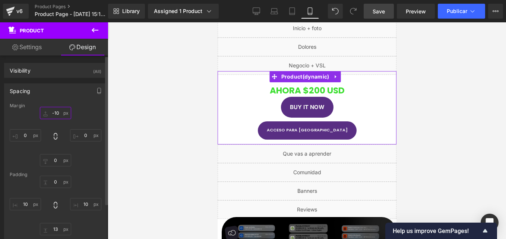
click at [58, 114] on input "-10" at bounding box center [55, 113] width 31 height 12
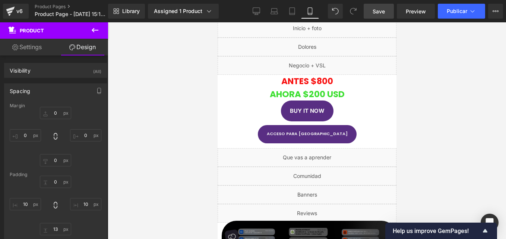
click at [377, 10] on span "Save" at bounding box center [379, 11] width 12 height 8
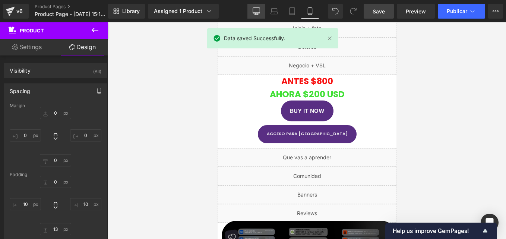
click at [256, 11] on icon at bounding box center [256, 10] width 7 height 7
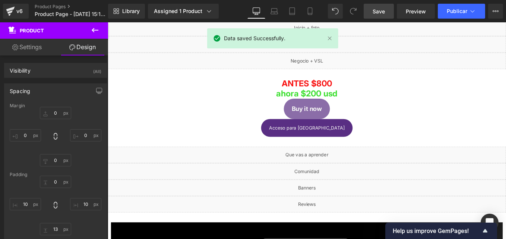
type input "0"
type input "30"
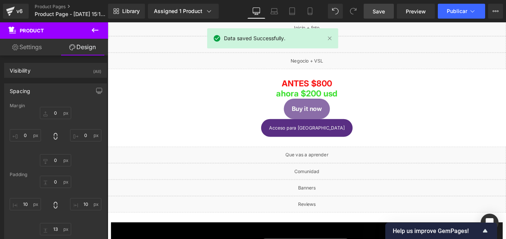
type input "10"
type input "30"
type input "10"
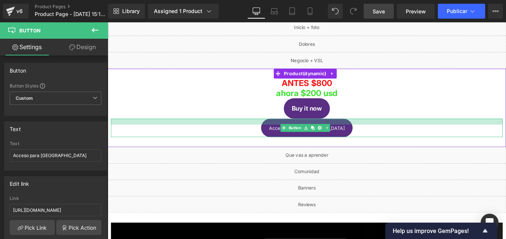
drag, startPoint x: 316, startPoint y: 132, endPoint x: 328, endPoint y: 133, distance: 12.3
click at [328, 133] on div at bounding box center [332, 135] width 443 height 7
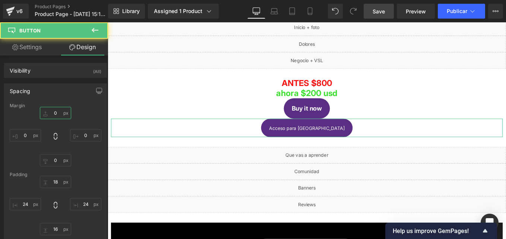
click at [56, 112] on input "0" at bounding box center [55, 113] width 31 height 12
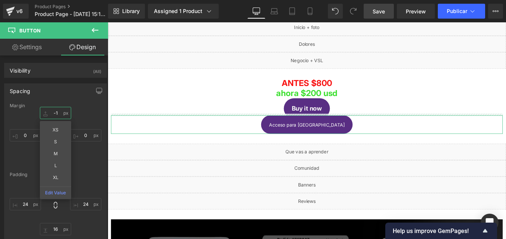
type input "-"
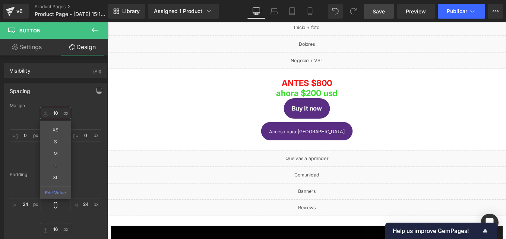
type input "10"
click at [378, 13] on span "Save" at bounding box center [379, 11] width 12 height 8
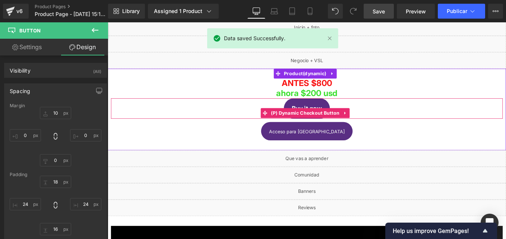
click at [387, 111] on div "Buy it now" at bounding box center [332, 119] width 443 height 23
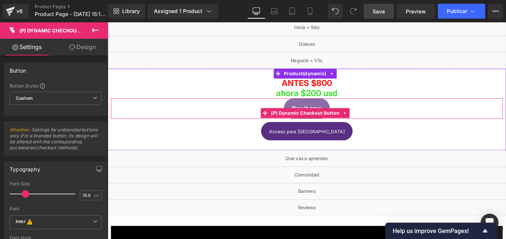
click at [334, 116] on button "Buy it now" at bounding box center [333, 119] width 52 height 23
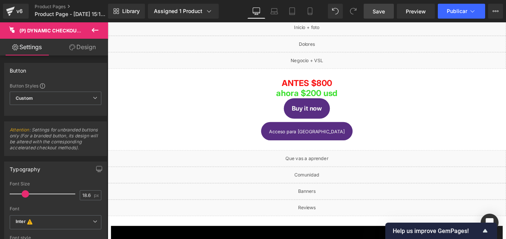
click at [94, 44] on link "Design" at bounding box center [83, 47] width 54 height 17
click at [0, 0] on div "Spacing" at bounding box center [0, 0] width 0 height 0
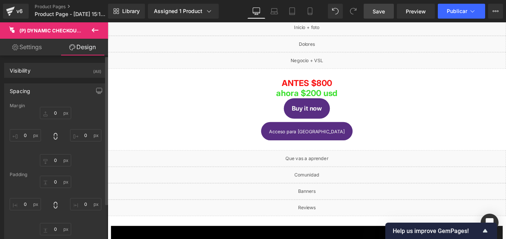
type input "0"
type input "16"
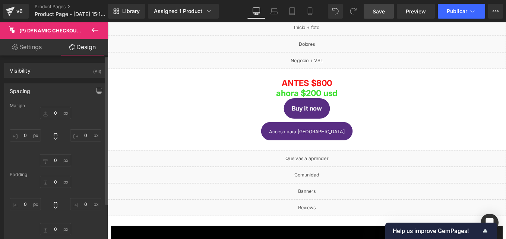
type input "24"
type input "16"
type input "24"
click at [57, 114] on input "0" at bounding box center [55, 113] width 31 height 12
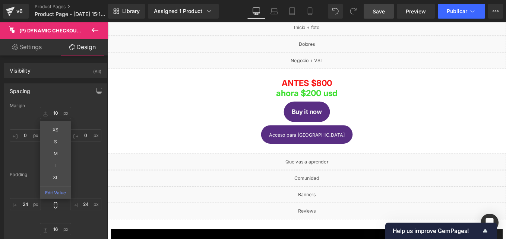
click at [370, 12] on link "Save" at bounding box center [379, 11] width 30 height 15
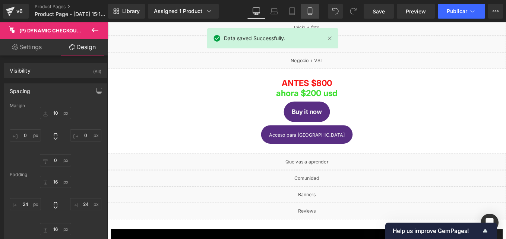
click at [312, 14] on icon at bounding box center [310, 11] width 4 height 7
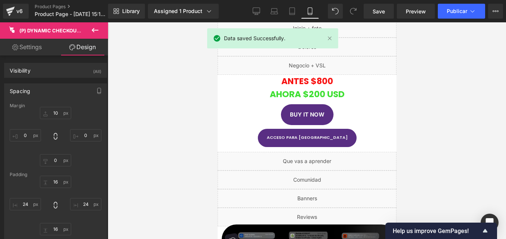
scroll to position [0, 0]
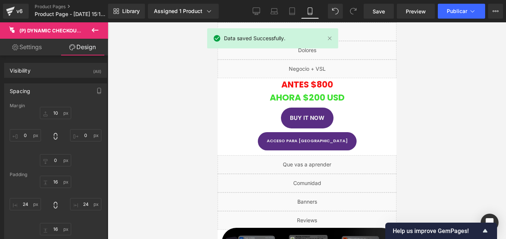
type input "10"
type input "0"
type input "16"
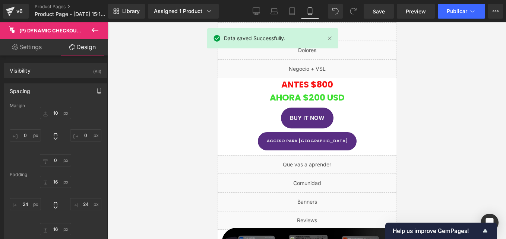
type input "24"
type input "16"
type input "24"
drag, startPoint x: 256, startPoint y: 12, endPoint x: 212, endPoint y: 79, distance: 80.3
click at [256, 12] on icon at bounding box center [256, 10] width 7 height 7
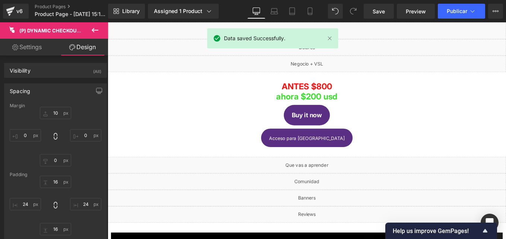
type input "10"
type input "0"
type input "16"
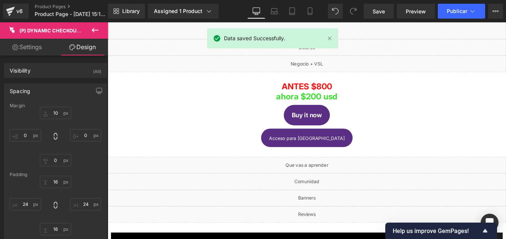
type input "24"
type input "16"
type input "24"
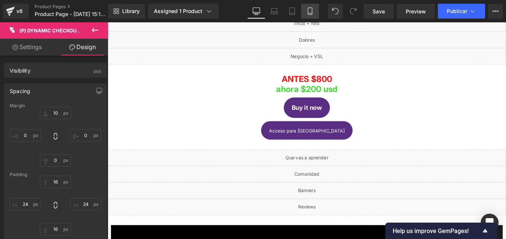
click at [303, 9] on link "Mobile" at bounding box center [310, 11] width 18 height 15
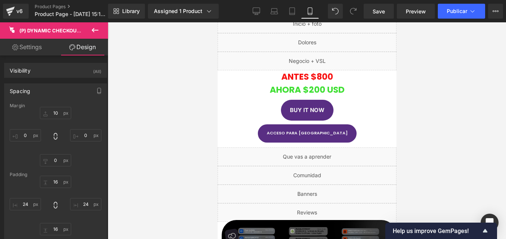
type input "10"
type input "0"
type input "16"
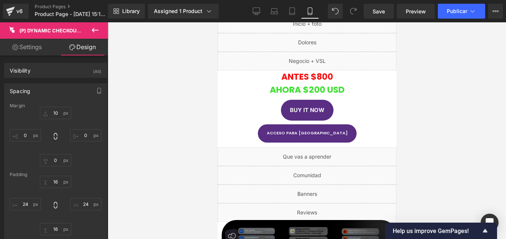
type input "24"
type input "16"
type input "24"
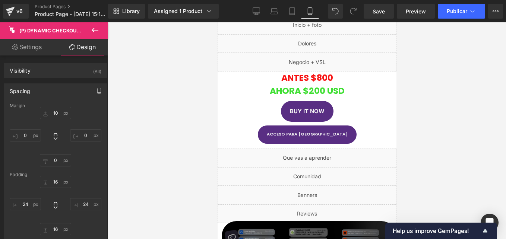
scroll to position [0, 0]
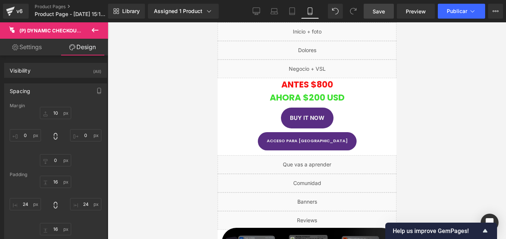
click at [384, 12] on span "Save" at bounding box center [379, 11] width 12 height 8
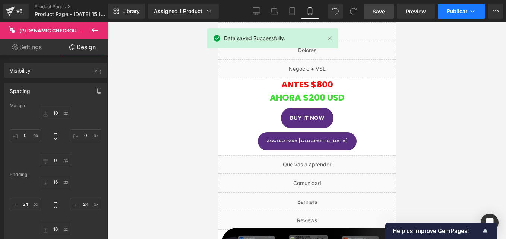
click at [476, 7] on button "Publicar" at bounding box center [461, 11] width 47 height 15
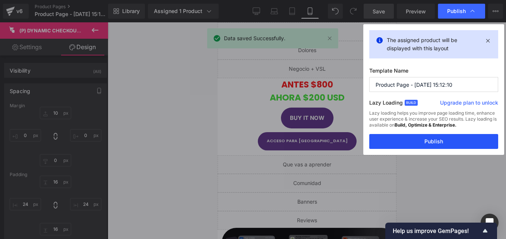
click at [430, 144] on button "Publish" at bounding box center [433, 141] width 129 height 15
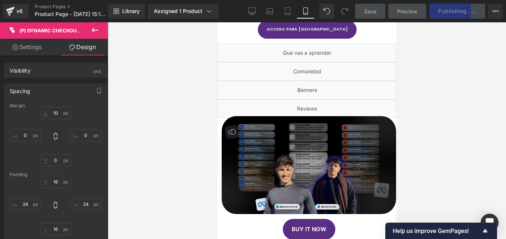
scroll to position [224, 0]
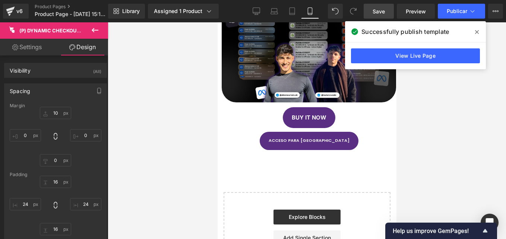
click at [480, 32] on span at bounding box center [477, 32] width 12 height 12
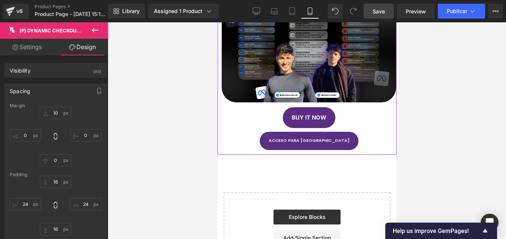
scroll to position [0, 0]
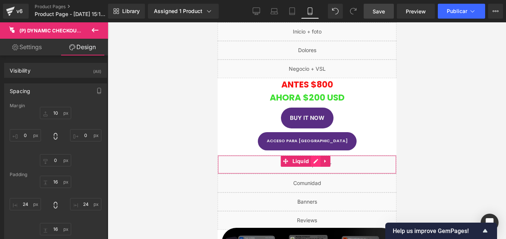
click at [316, 163] on div "Liquid" at bounding box center [306, 164] width 179 height 19
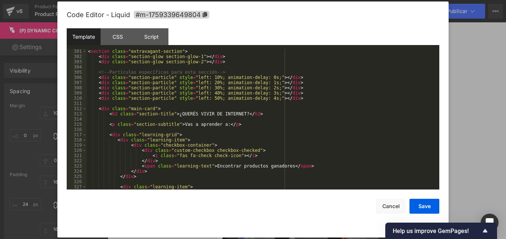
scroll to position [1565, 0]
click at [191, 124] on div "< section class = "extravagant-section" > < div class = "section-glow section-g…" at bounding box center [261, 124] width 350 height 151
click at [187, 123] on div "< section class = "extravagant-section" > < div class = "section-glow section-g…" at bounding box center [261, 124] width 350 height 151
click at [423, 202] on button "Save" at bounding box center [424, 206] width 30 height 15
